Goal: Register for event/course

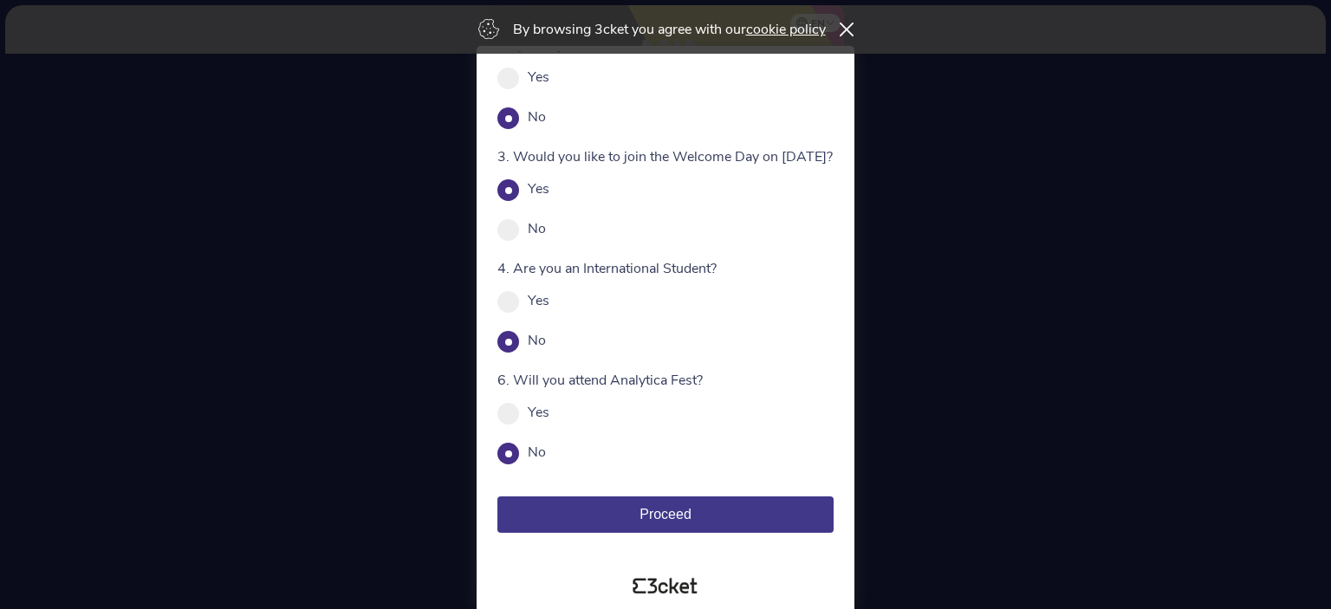
scroll to position [148, 0]
click at [685, 515] on span "Proceed" at bounding box center [666, 514] width 52 height 15
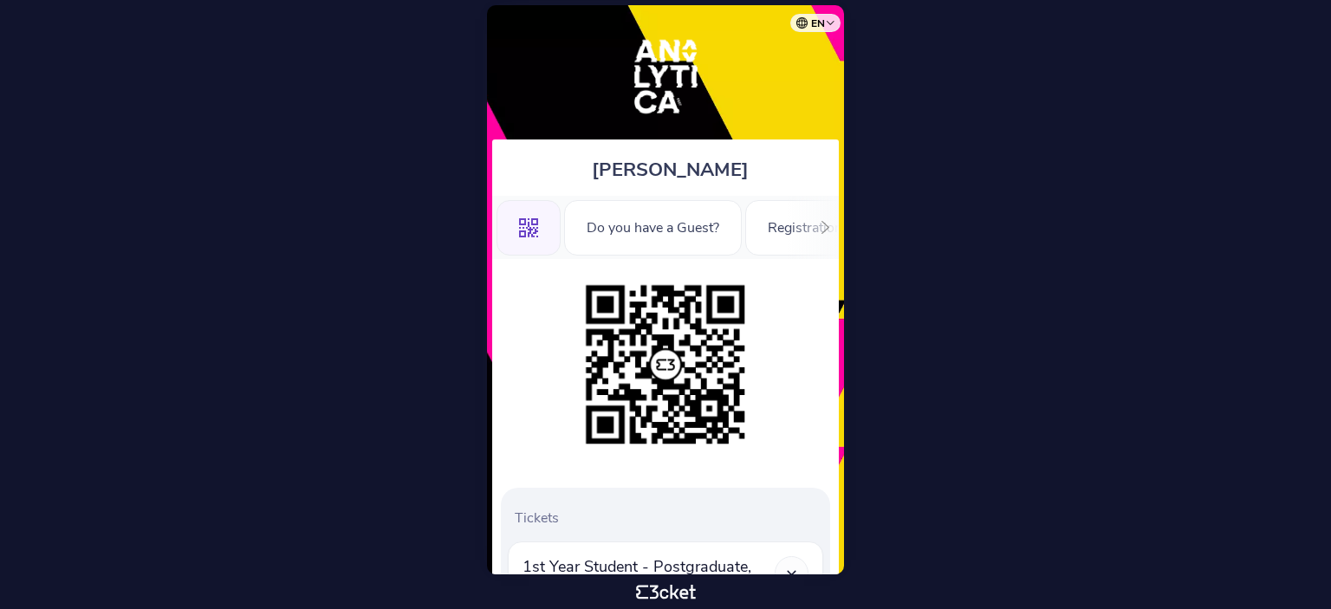
click at [824, 228] on icon at bounding box center [825, 227] width 13 height 13
click at [824, 228] on div "Information" at bounding box center [776, 227] width 116 height 55
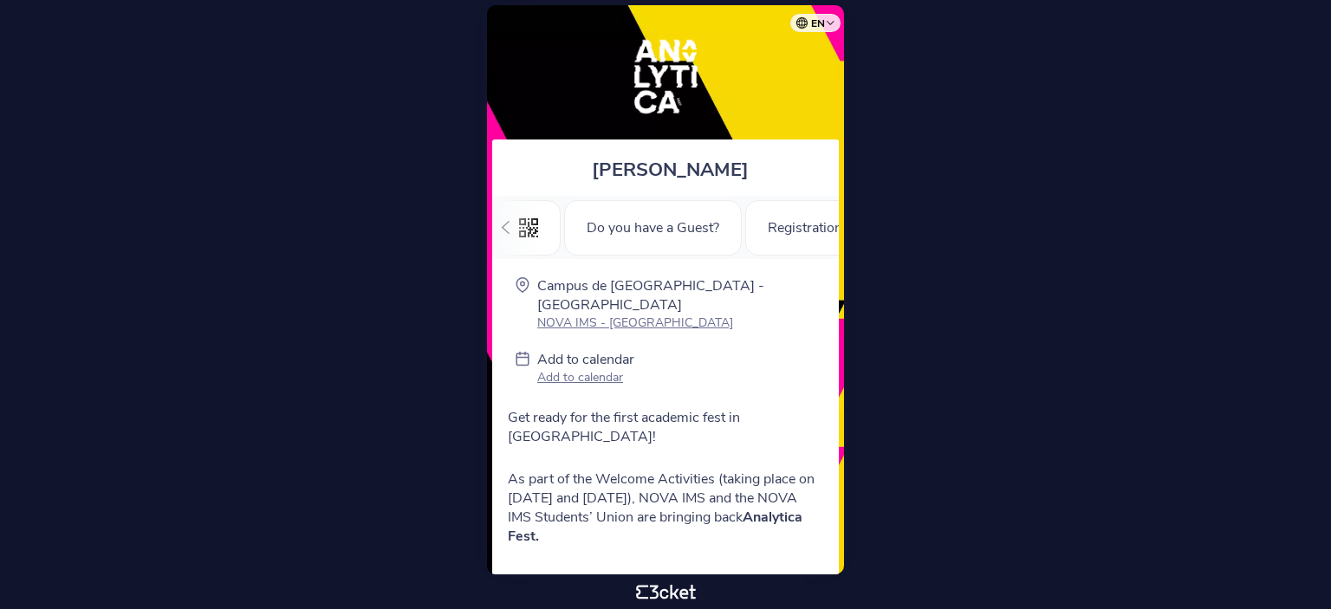
scroll to position [0, 303]
click at [586, 369] on p "Add to calendar" at bounding box center [585, 377] width 97 height 16
drag, startPoint x: 604, startPoint y: 448, endPoint x: 716, endPoint y: 455, distance: 112.0
click at [709, 470] on p "As part of the Welcome Activities (taking place on September 5 and 6), NOVA IMS…" at bounding box center [665, 508] width 315 height 76
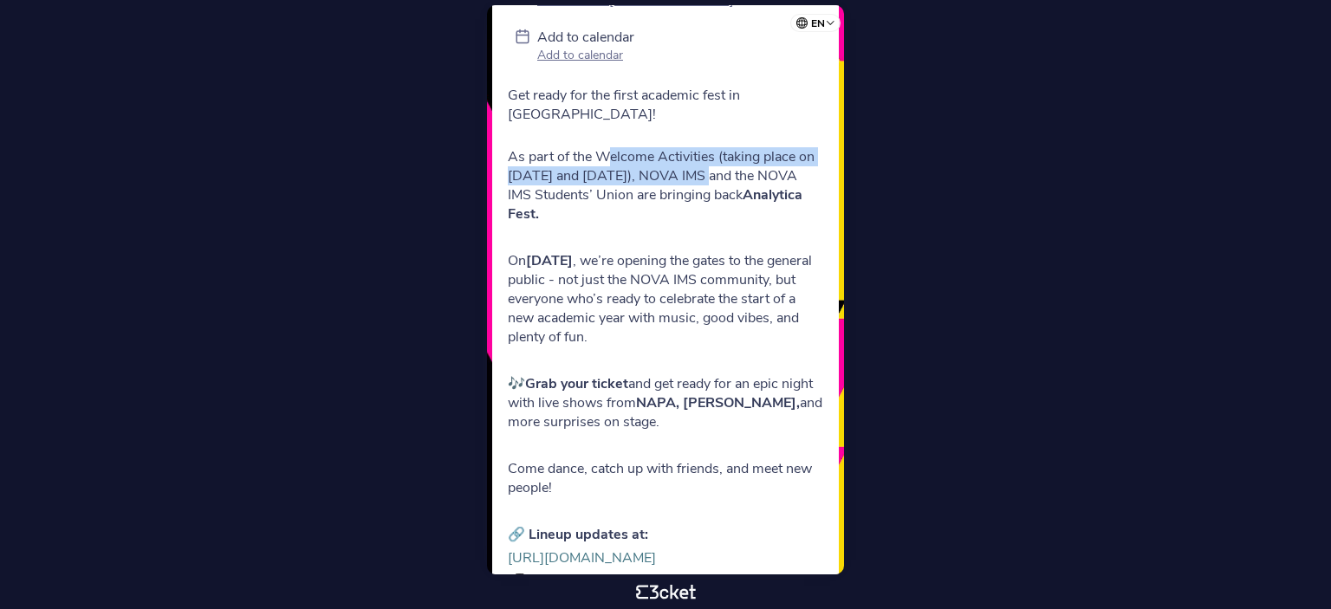
scroll to position [0, 0]
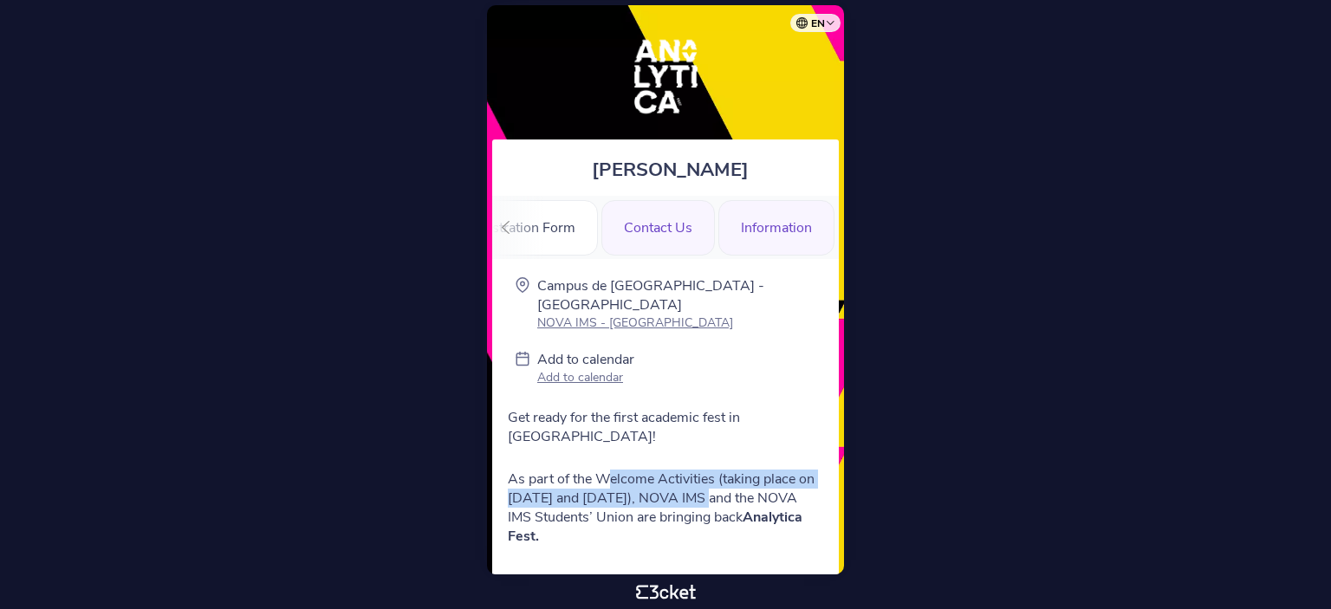
click at [650, 223] on div "Contact Us" at bounding box center [658, 227] width 114 height 55
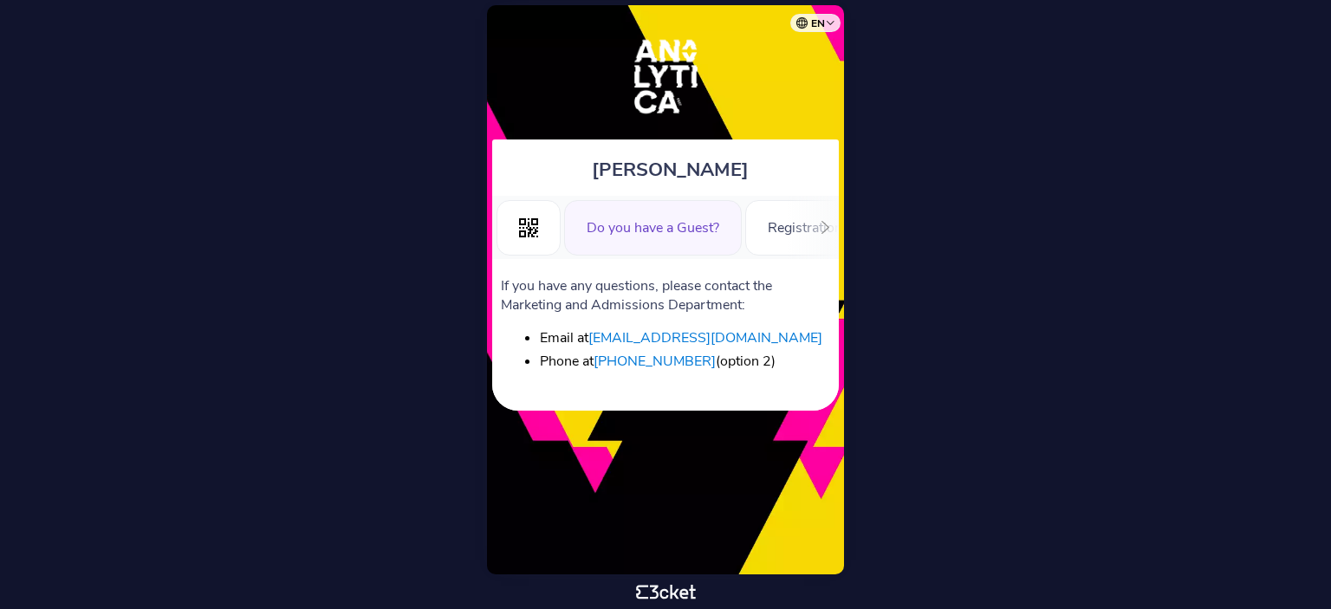
click at [654, 221] on div "Do you have a Guest?" at bounding box center [653, 227] width 178 height 55
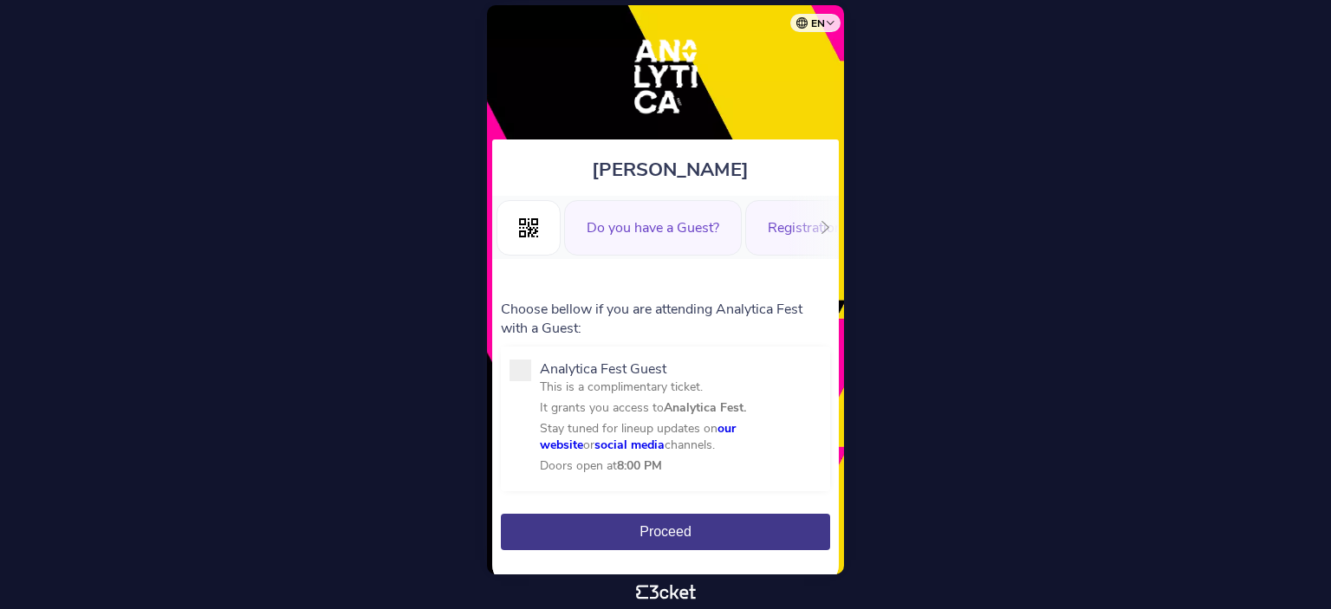
click at [780, 235] on div "Registration Form" at bounding box center [823, 227] width 156 height 55
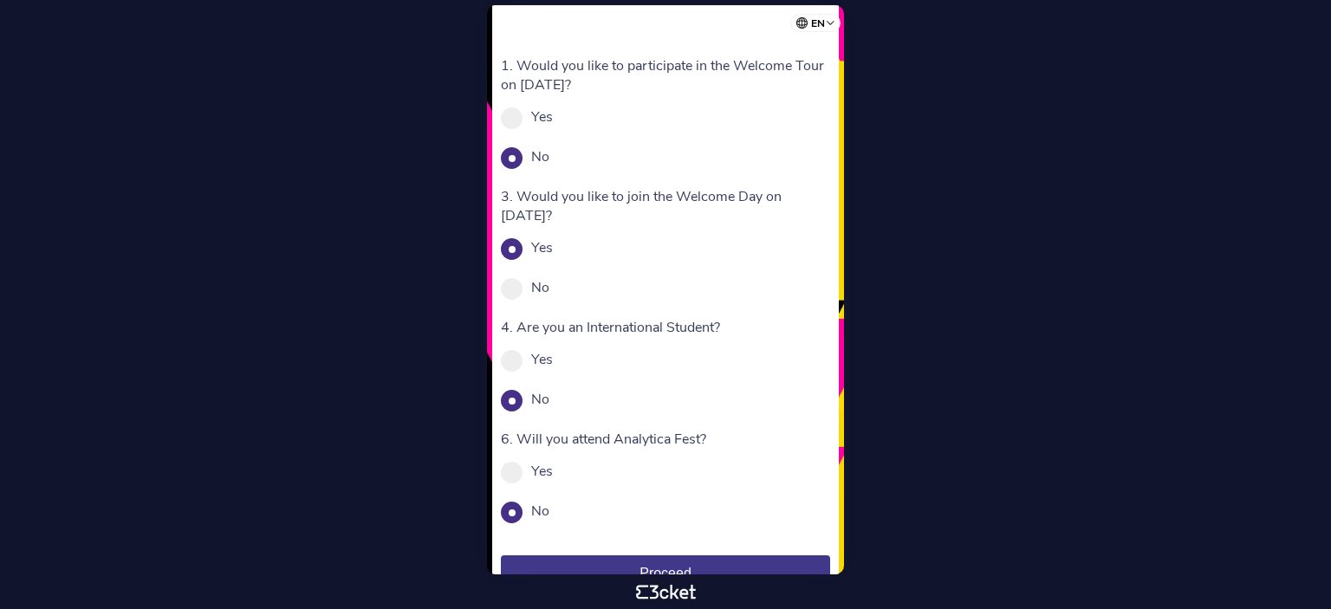
scroll to position [329, 0]
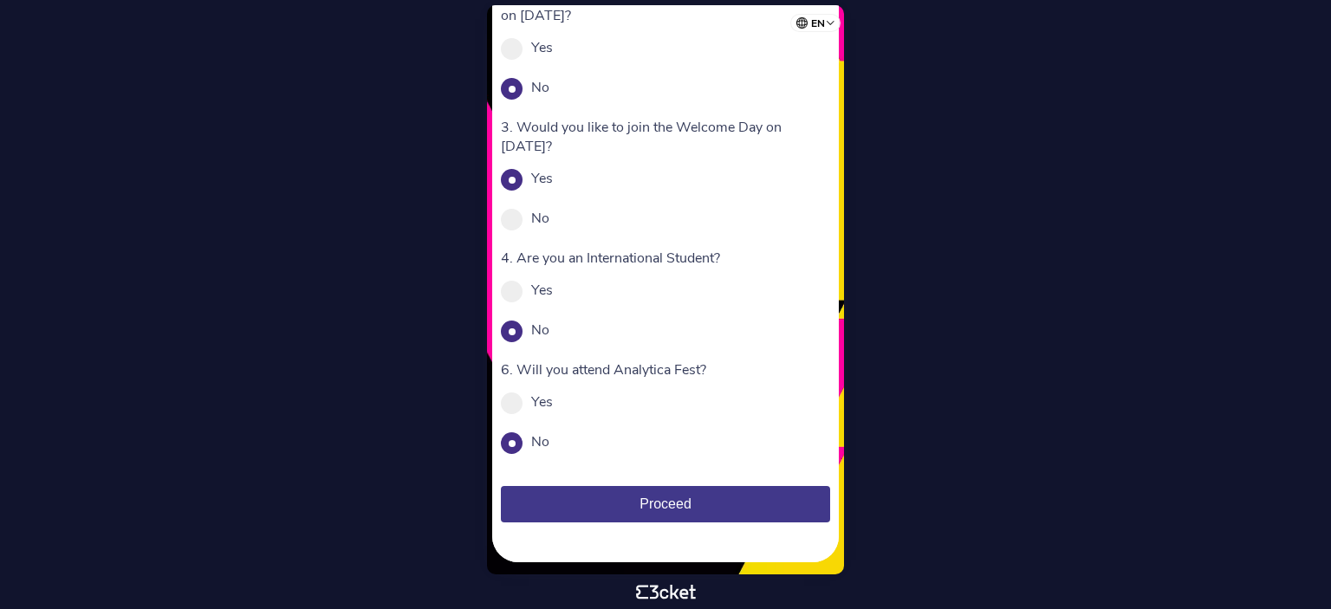
click at [1052, 183] on body "en Português ([GEOGRAPHIC_DATA]) English Español Catalan [DEMOGRAPHIC_DATA] Div…" at bounding box center [665, 304] width 1317 height 595
click at [300, 224] on body "en Português ([GEOGRAPHIC_DATA]) English Español Catalan [DEMOGRAPHIC_DATA] Div…" at bounding box center [665, 304] width 1317 height 595
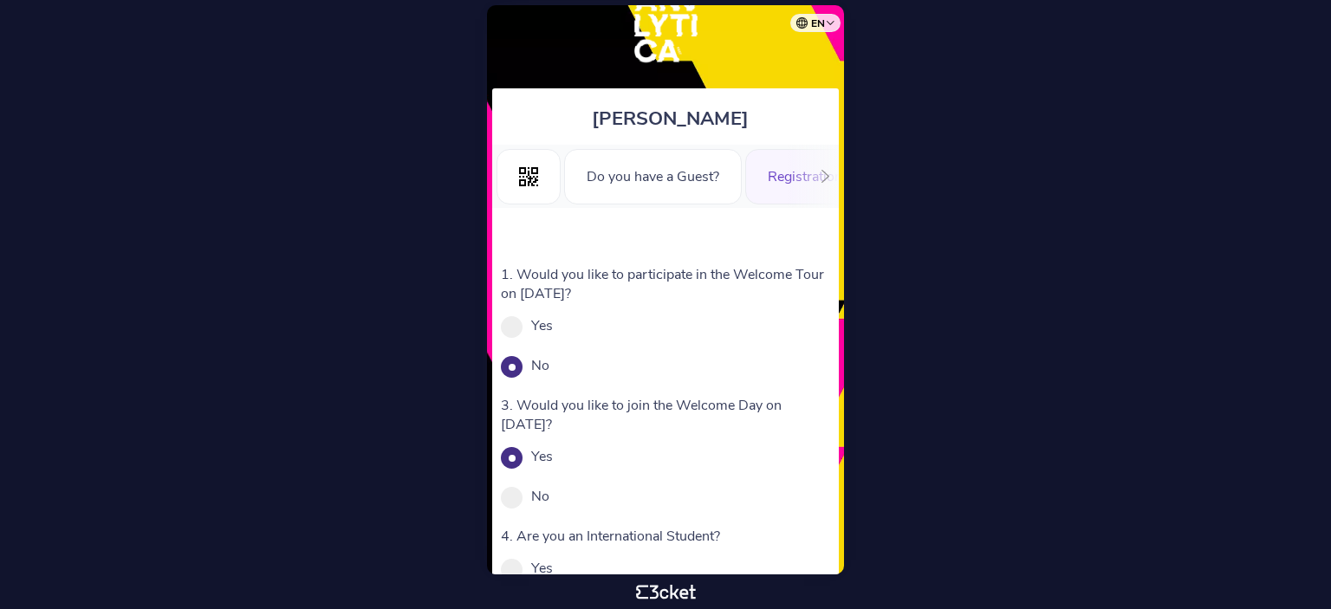
scroll to position [0, 0]
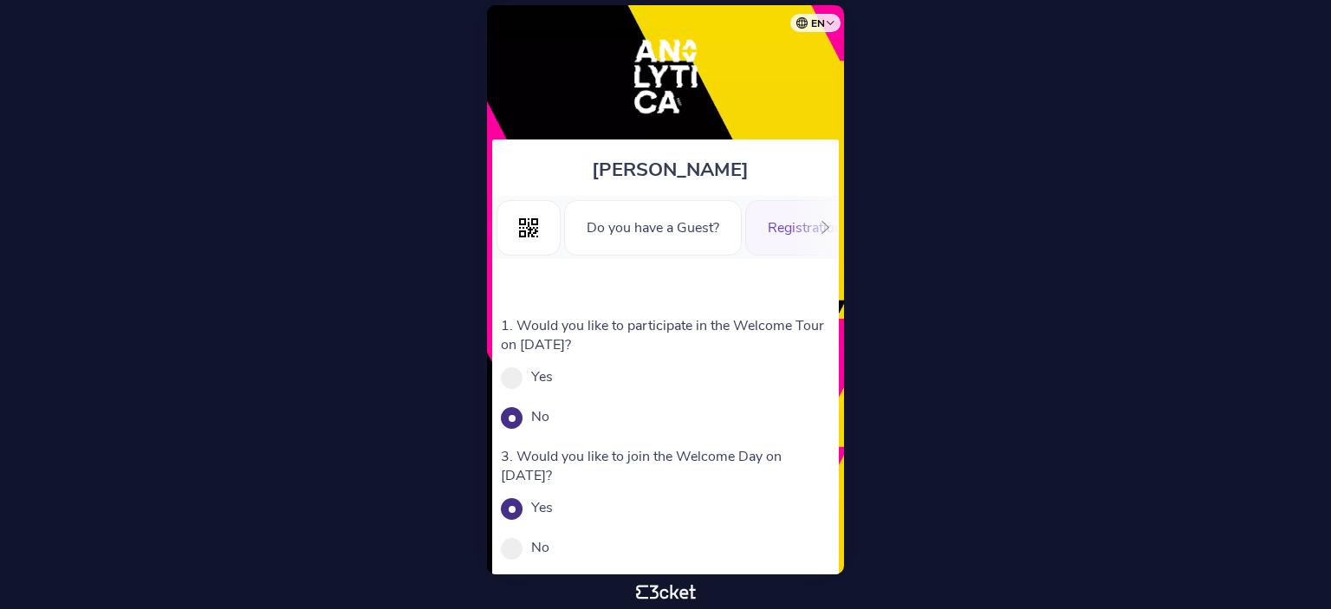
click at [952, 179] on body "en Português ([GEOGRAPHIC_DATA]) English Español Catalan [DEMOGRAPHIC_DATA] Div…" at bounding box center [665, 304] width 1317 height 595
click at [277, 177] on body "en Português ([GEOGRAPHIC_DATA]) English Español Catalan [DEMOGRAPHIC_DATA] Div…" at bounding box center [665, 304] width 1317 height 595
click at [1004, 397] on body "en Português ([GEOGRAPHIC_DATA]) English Español Catalan [DEMOGRAPHIC_DATA] Div…" at bounding box center [665, 304] width 1317 height 595
click at [1115, 265] on body "en Português ([GEOGRAPHIC_DATA]) English Español Catalan [DEMOGRAPHIC_DATA] Div…" at bounding box center [665, 304] width 1317 height 595
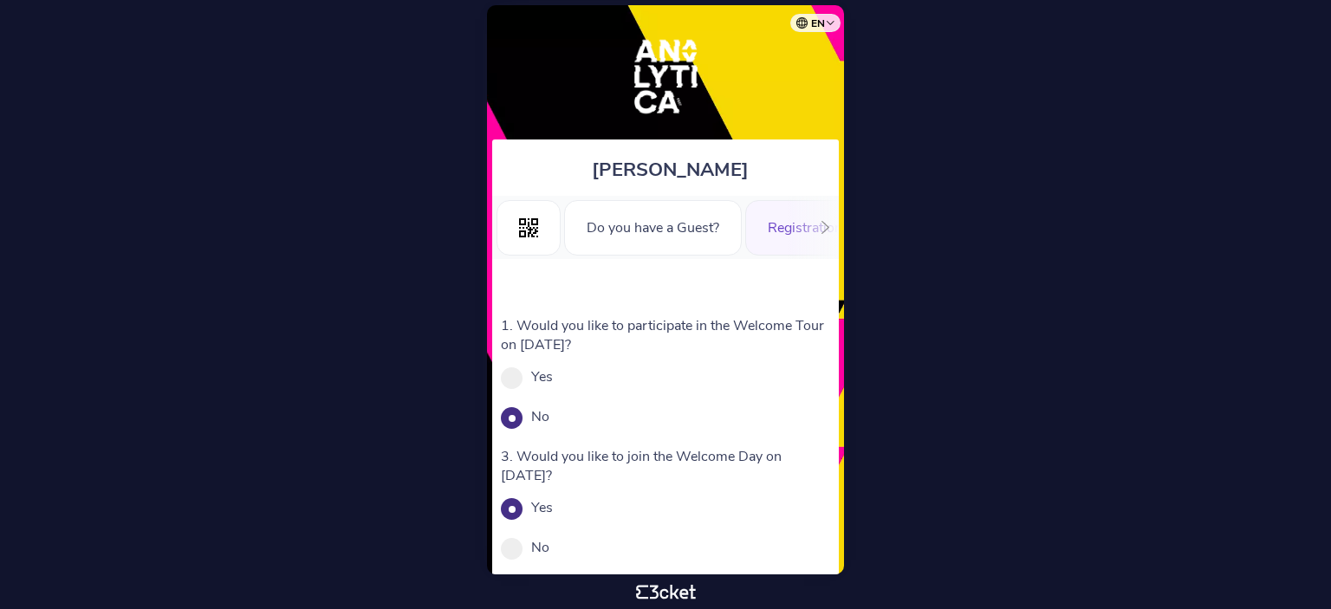
click at [1149, 294] on body "en Português ([GEOGRAPHIC_DATA]) English Español Catalan [DEMOGRAPHIC_DATA] Div…" at bounding box center [665, 304] width 1317 height 595
click at [1030, 355] on body "en Português ([GEOGRAPHIC_DATA]) English Español Catalan [DEMOGRAPHIC_DATA] Div…" at bounding box center [665, 304] width 1317 height 595
click at [973, 263] on body "en Português ([GEOGRAPHIC_DATA]) English Español Catalan [DEMOGRAPHIC_DATA] Div…" at bounding box center [665, 304] width 1317 height 595
click at [1049, 233] on body "en Português ([GEOGRAPHIC_DATA]) English Español Catalan [DEMOGRAPHIC_DATA] Div…" at bounding box center [665, 304] width 1317 height 595
click at [1073, 200] on body "en Português ([GEOGRAPHIC_DATA]) English Español Catalan [DEMOGRAPHIC_DATA] Div…" at bounding box center [665, 304] width 1317 height 595
